Goal: Task Accomplishment & Management: Manage account settings

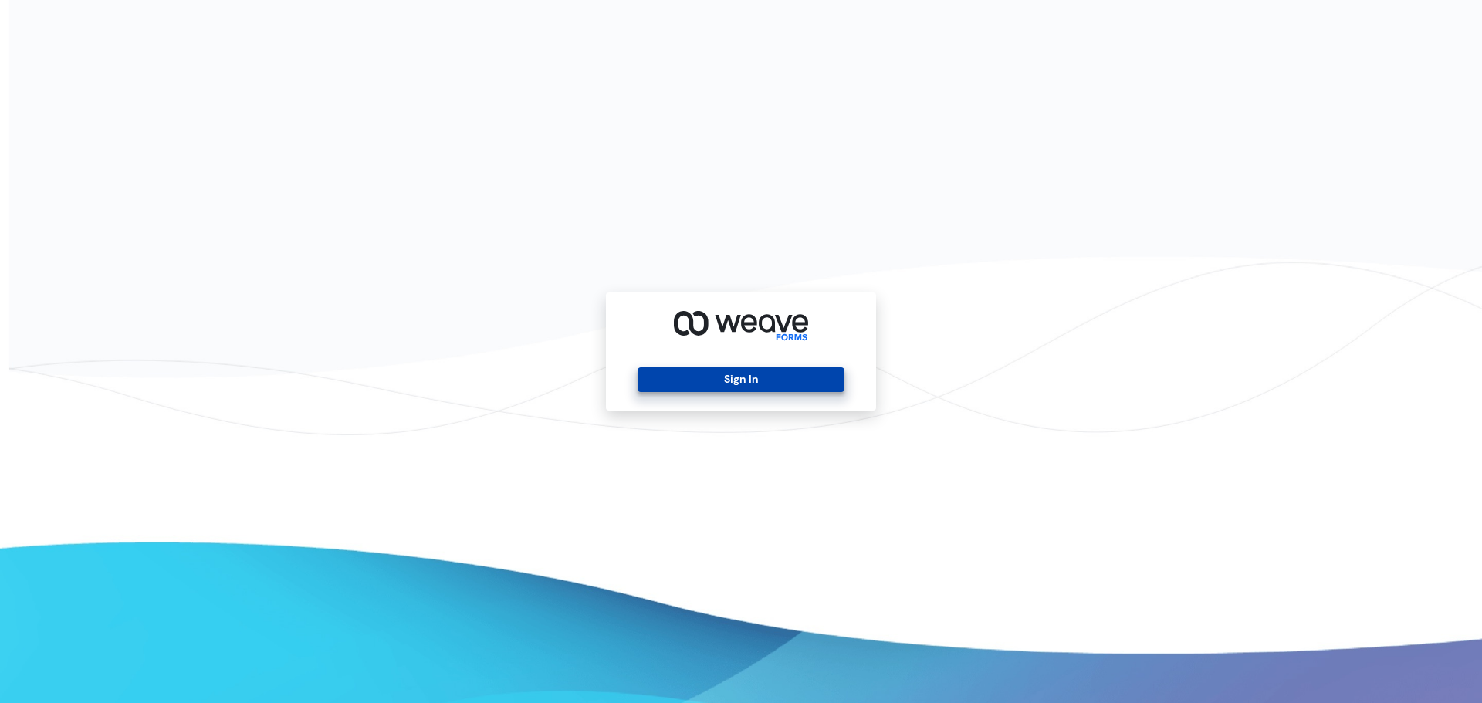
click at [739, 384] on button "Sign In" at bounding box center [740, 379] width 206 height 25
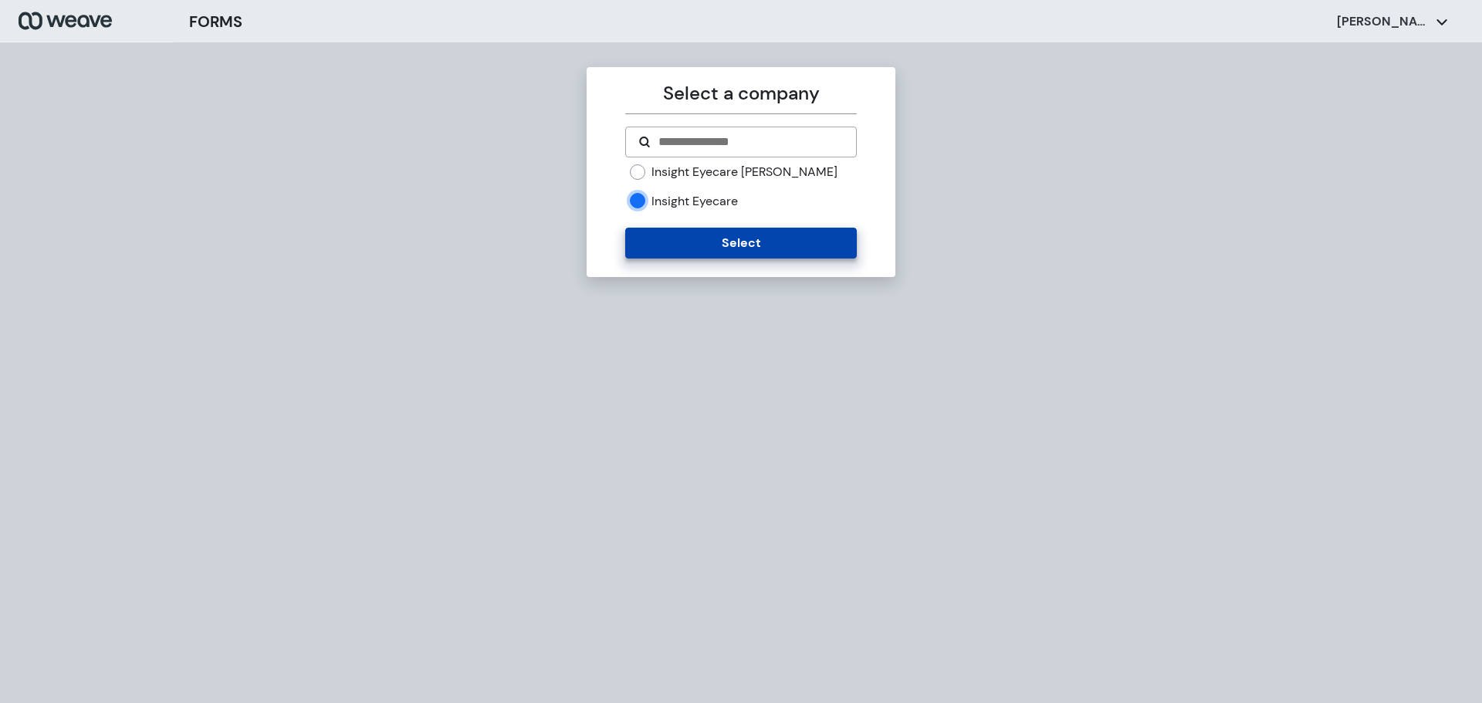
click at [673, 249] on button "Select" at bounding box center [740, 243] width 231 height 31
